Goal: Task Accomplishment & Management: Use online tool/utility

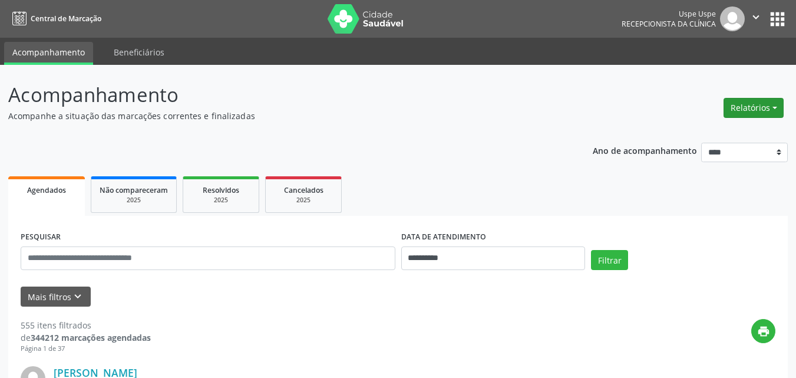
click at [776, 105] on button "Relatórios" at bounding box center [754, 108] width 60 height 20
click at [719, 131] on link "Agendamentos" at bounding box center [719, 133] width 127 height 16
select select "*"
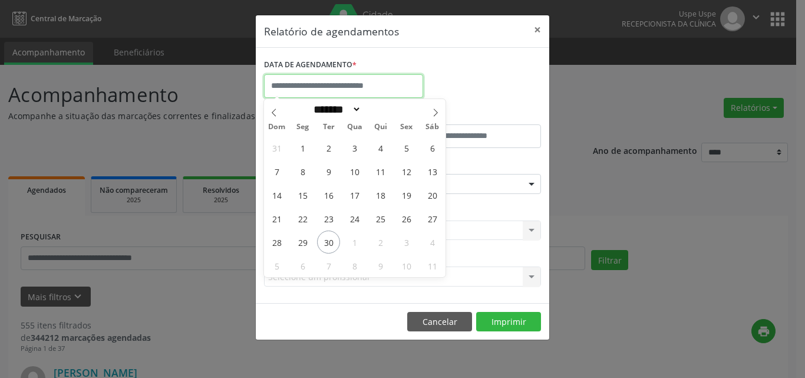
click at [305, 82] on input "text" at bounding box center [343, 86] width 159 height 24
click at [323, 239] on span "30" at bounding box center [328, 241] width 23 height 23
type input "**********"
click at [323, 239] on span "30" at bounding box center [328, 241] width 23 height 23
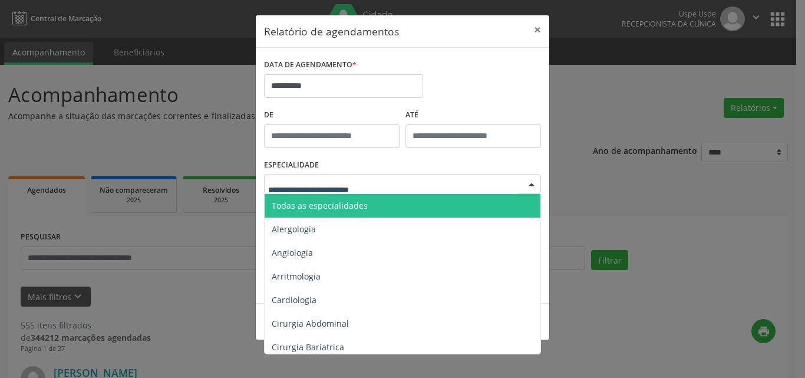
click at [319, 211] on span "Todas as especialidades" at bounding box center [404, 206] width 278 height 24
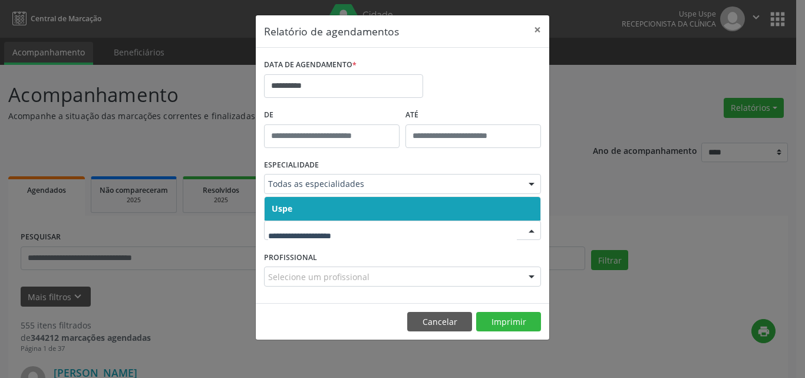
click at [304, 209] on span "Uspe" at bounding box center [403, 209] width 276 height 24
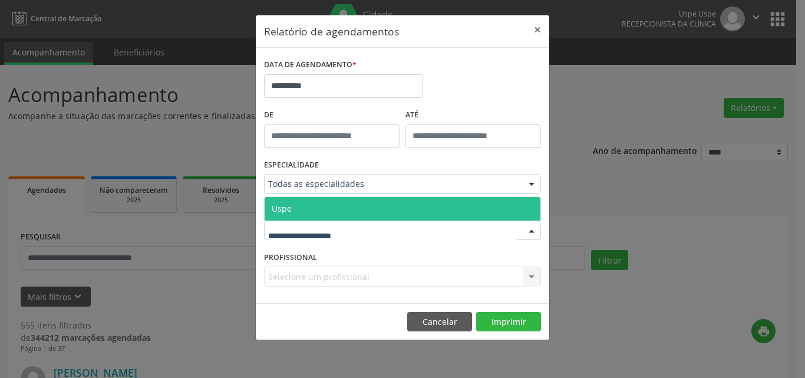
click at [313, 207] on span "Uspe" at bounding box center [403, 209] width 276 height 24
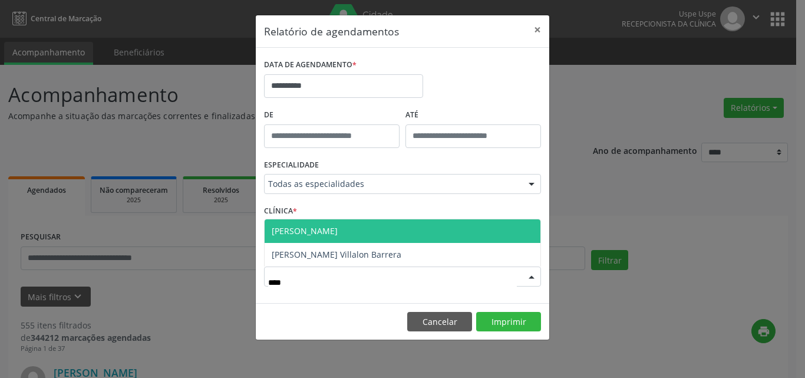
type input "*****"
click at [356, 231] on span "[PERSON_NAME]" at bounding box center [403, 231] width 276 height 24
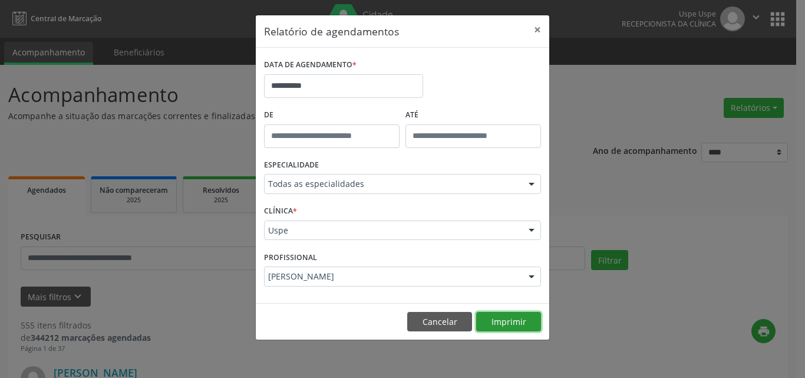
click at [513, 326] on button "Imprimir" at bounding box center [508, 322] width 65 height 20
